Goal: Check status: Check status

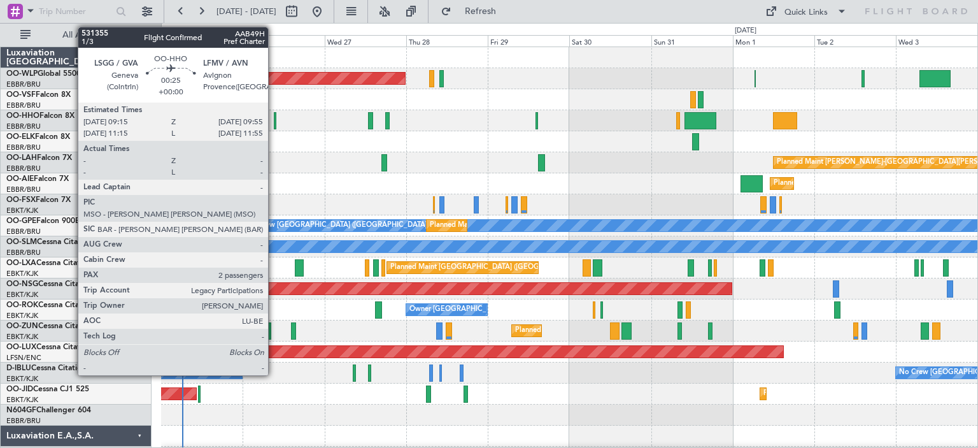
click at [274, 117] on div at bounding box center [275, 120] width 3 height 17
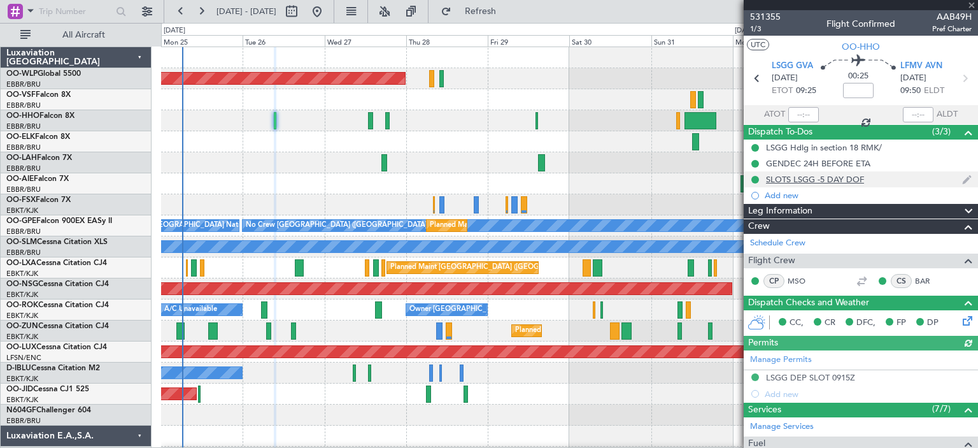
scroll to position [283, 0]
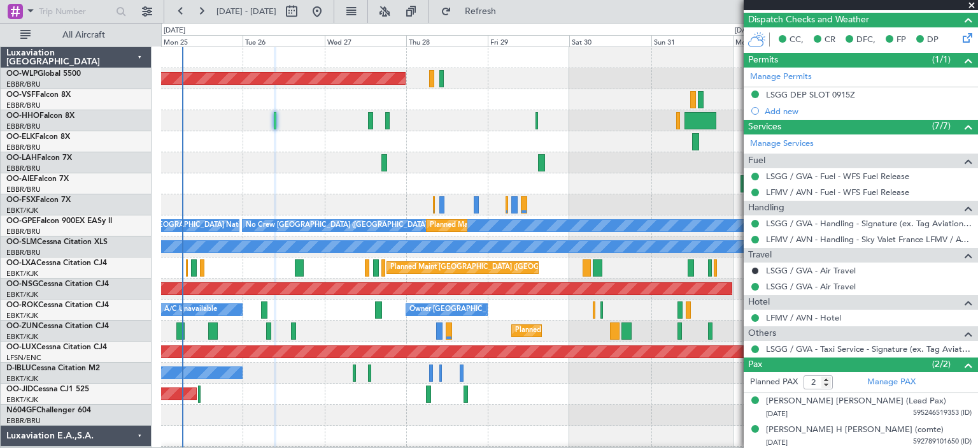
drag, startPoint x: 971, startPoint y: 4, endPoint x: 481, endPoint y: 137, distance: 507.6
click at [971, 4] on span at bounding box center [972, 5] width 13 height 11
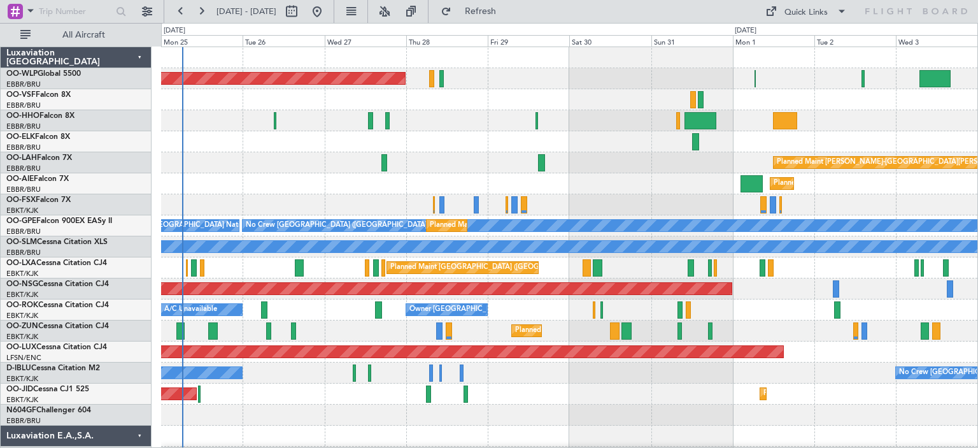
click at [455, 135] on div at bounding box center [569, 141] width 817 height 21
click at [322, 145] on div at bounding box center [569, 141] width 817 height 21
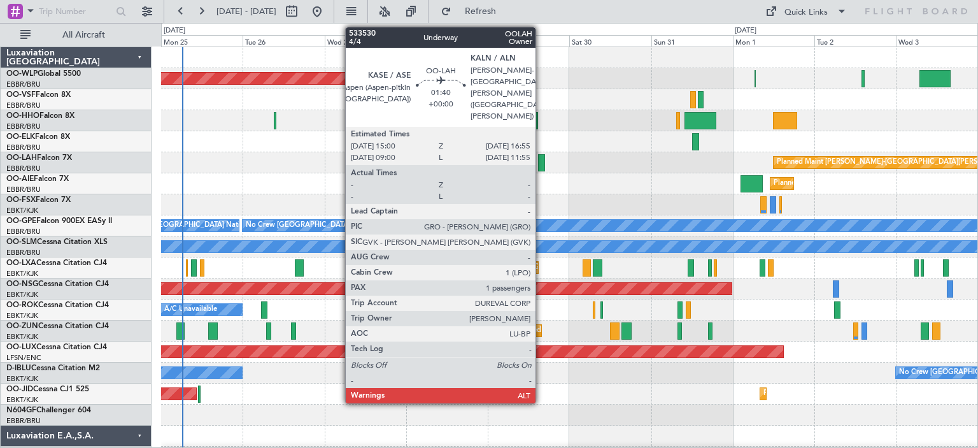
click at [541, 162] on div at bounding box center [541, 162] width 7 height 17
